Goal: Obtain resource: Obtain resource

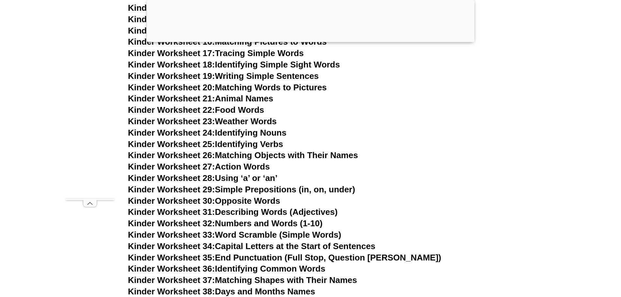
scroll to position [497, 0]
click at [256, 77] on link "Kinder Worksheet 19: Writing Simple Sentences" at bounding box center [223, 76] width 191 height 10
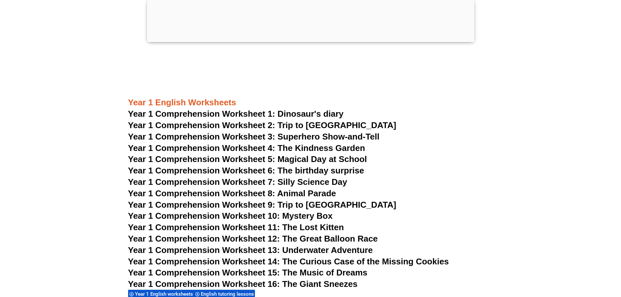
scroll to position [171, 0]
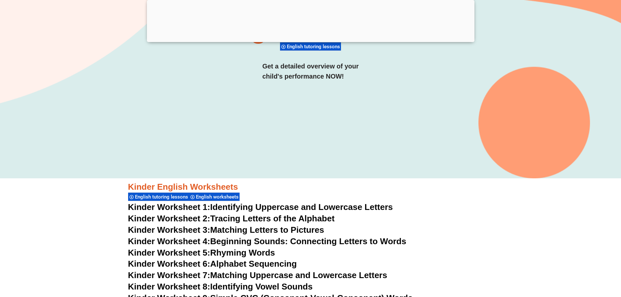
scroll to position [269, 0]
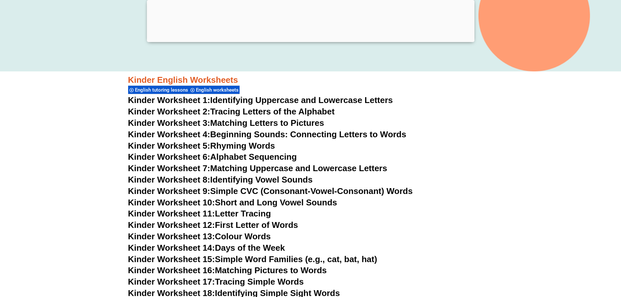
click at [253, 154] on link "Kinder Worksheet 6: Alphabet Sequencing" at bounding box center [212, 157] width 169 height 10
click at [258, 188] on link "Kinder Worksheet 9: Simple CVC (Consonant-Vowel-Consonant) Words" at bounding box center [270, 191] width 285 height 10
click at [282, 204] on link "Kinder Worksheet 10: Short and Long Vowel Sounds" at bounding box center [232, 203] width 209 height 10
click at [246, 211] on link "Kinder Worksheet 11: Letter Tracing" at bounding box center [199, 214] width 143 height 10
click at [271, 227] on link "Kinder Worksheet 12: First Letter of Words" at bounding box center [213, 225] width 170 height 10
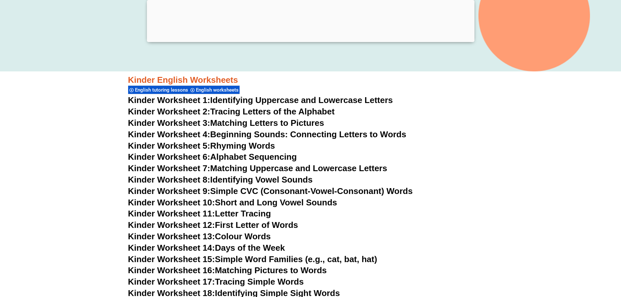
click at [265, 238] on link "Kinder Worksheet 13: Colour Words" at bounding box center [199, 236] width 143 height 10
click at [275, 260] on link "Kinder Worksheet 15: Simple Word Families (e.g., cat, bat, hat)" at bounding box center [252, 259] width 249 height 10
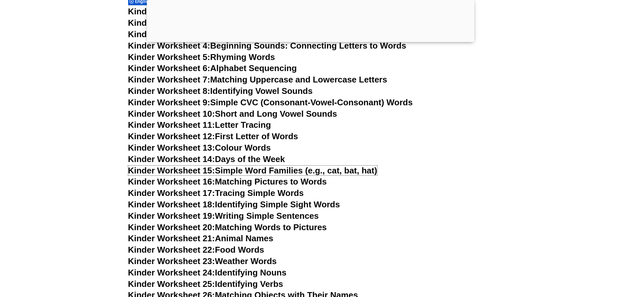
scroll to position [367, 0]
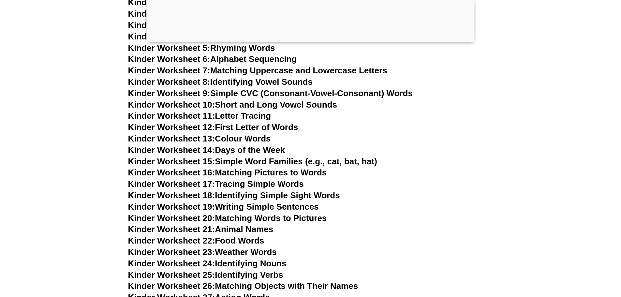
drag, startPoint x: 333, startPoint y: 194, endPoint x: 338, endPoint y: 194, distance: 4.6
click at [333, 194] on link "Kinder Worksheet 18: Identifying Simple Sight Words" at bounding box center [234, 195] width 212 height 10
click at [253, 206] on link "Kinder Worksheet 19: Writing Simple Sentences" at bounding box center [223, 207] width 191 height 10
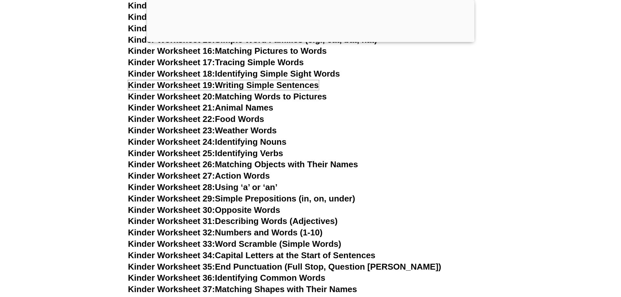
scroll to position [497, 0]
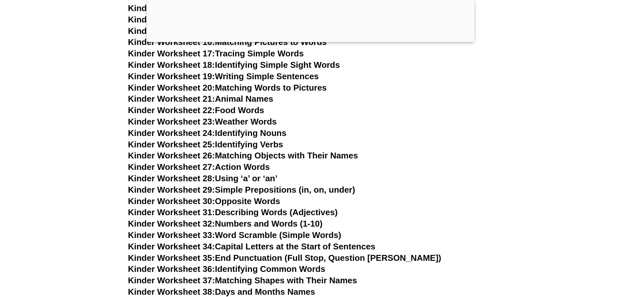
click at [246, 235] on link "Kinder Worksheet 33: Word Scramble (Simple Words)" at bounding box center [234, 235] width 213 height 10
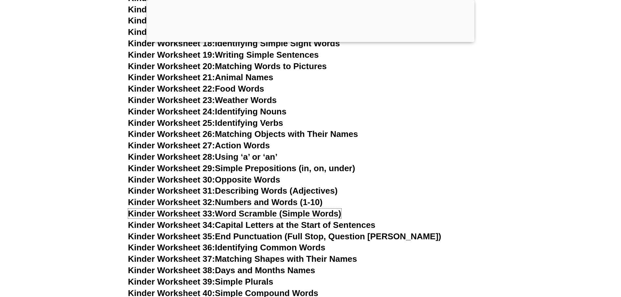
scroll to position [530, 0]
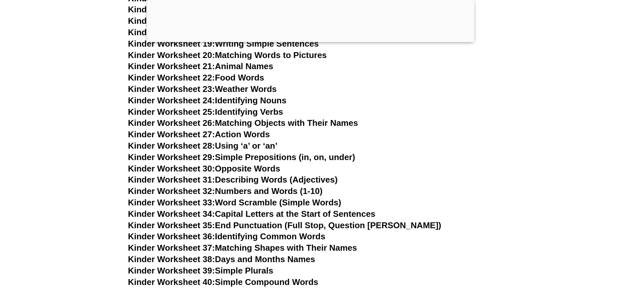
click at [345, 213] on link "Kinder Worksheet 34: Capital Letters at the Start of Sentences" at bounding box center [251, 214] width 247 height 10
click at [318, 226] on link "Kinder Worksheet 35: End Punctuation (Full Stop, Question [PERSON_NAME])" at bounding box center [284, 225] width 313 height 10
click at [277, 231] on link "Kinder Worksheet 36: Identifying Common Words" at bounding box center [226, 236] width 197 height 10
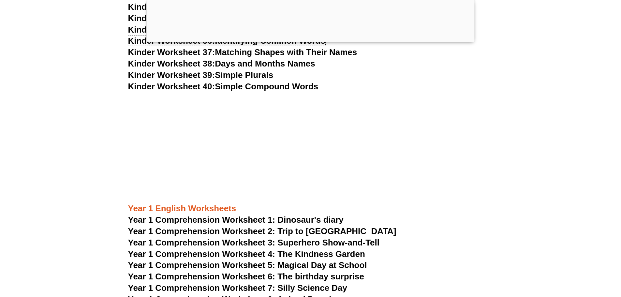
scroll to position [758, 0]
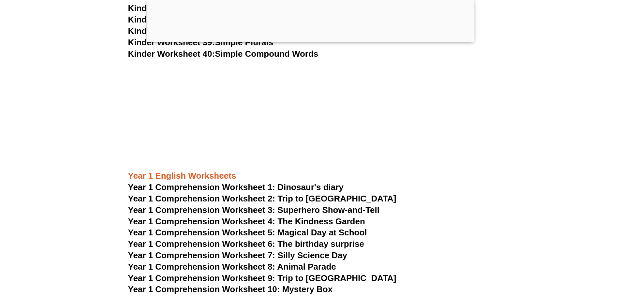
click at [310, 188] on span "Year 1 Comprehension Worksheet 1: Dinosaur's diary" at bounding box center [236, 187] width 216 height 10
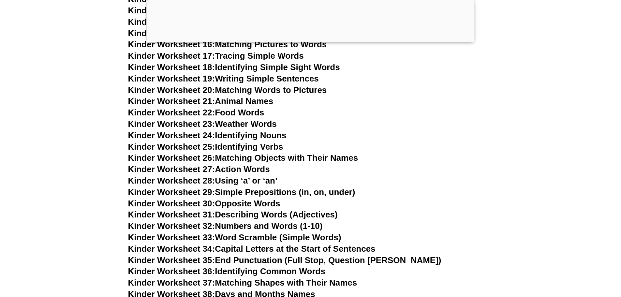
scroll to position [497, 0]
